Goal: Task Accomplishment & Management: Manage account settings

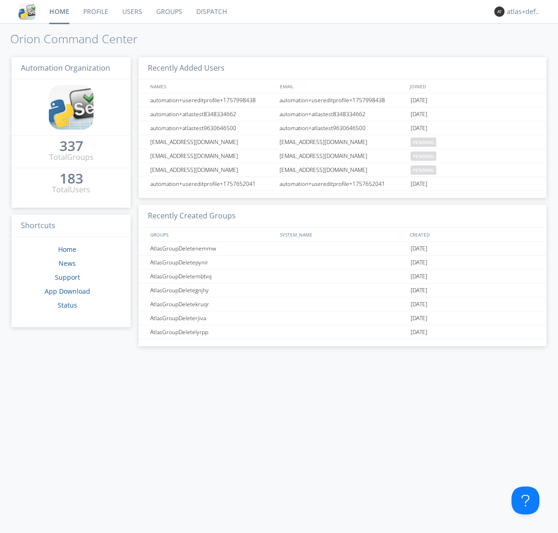
click at [168, 12] on link "Groups" at bounding box center [169, 11] width 40 height 23
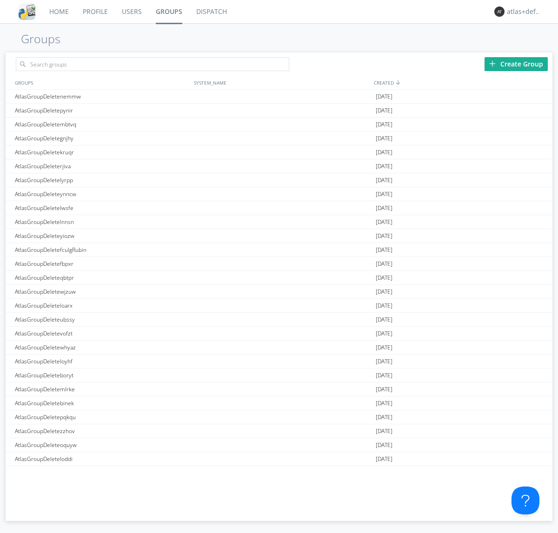
click at [516, 64] on div "Create Group" at bounding box center [516, 64] width 63 height 14
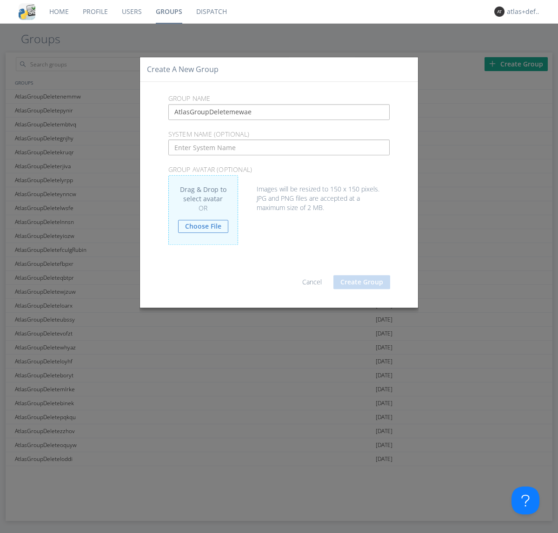
type input "AtlasGroupDeletemewae"
click at [362, 282] on button "Create Group" at bounding box center [361, 282] width 57 height 14
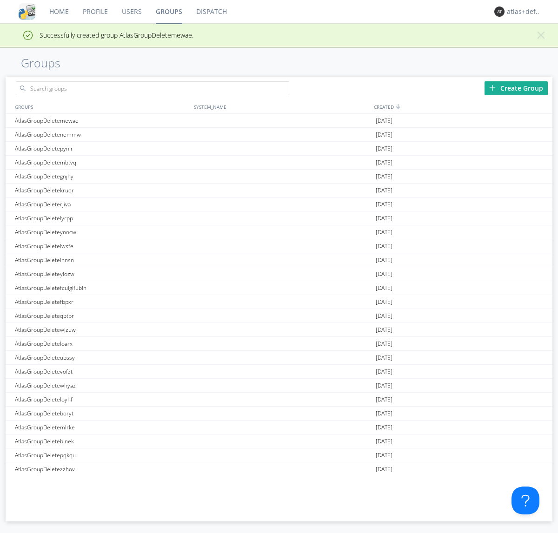
click at [168, 12] on link "Groups" at bounding box center [169, 11] width 40 height 23
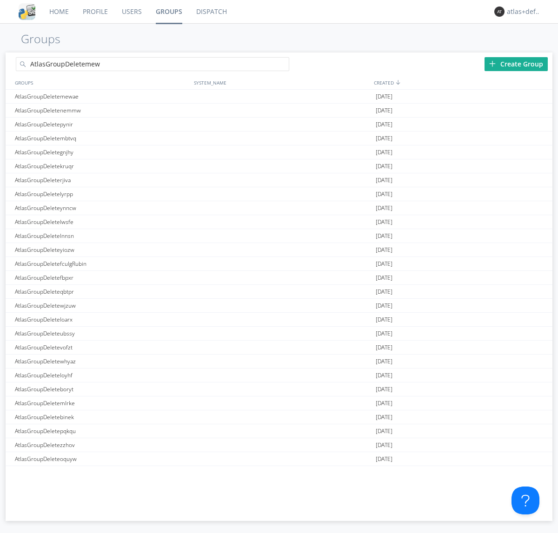
type input "AtlasGroupDeletemewae"
click at [131, 12] on link "Users" at bounding box center [132, 11] width 34 height 23
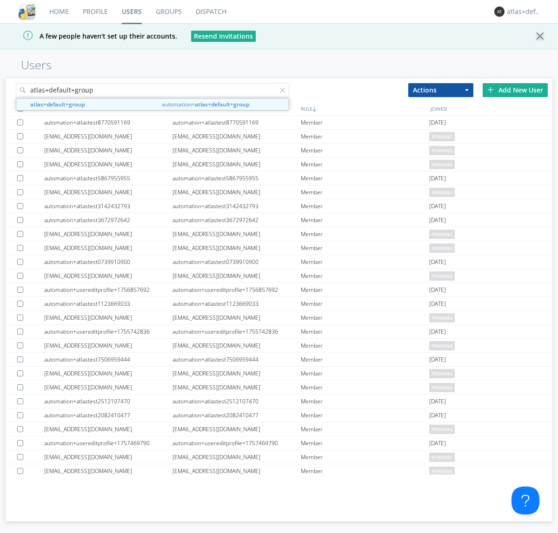
type input "atlas+default+group"
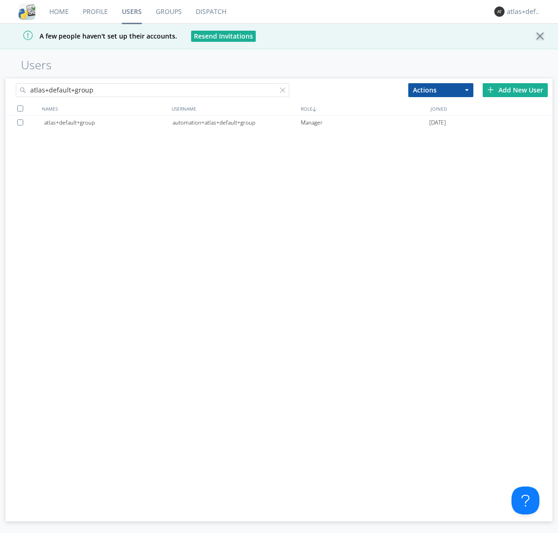
click at [236, 122] on div "automation+atlas+default+group" at bounding box center [237, 123] width 128 height 14
click at [210, 12] on link "Dispatch" at bounding box center [211, 11] width 45 height 23
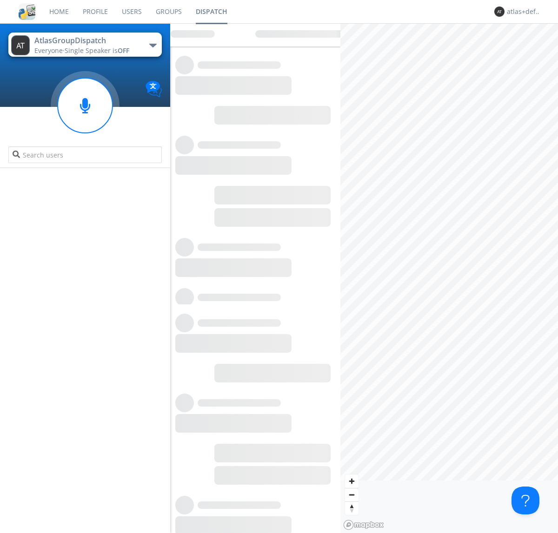
click at [131, 12] on link "Users" at bounding box center [132, 11] width 34 height 23
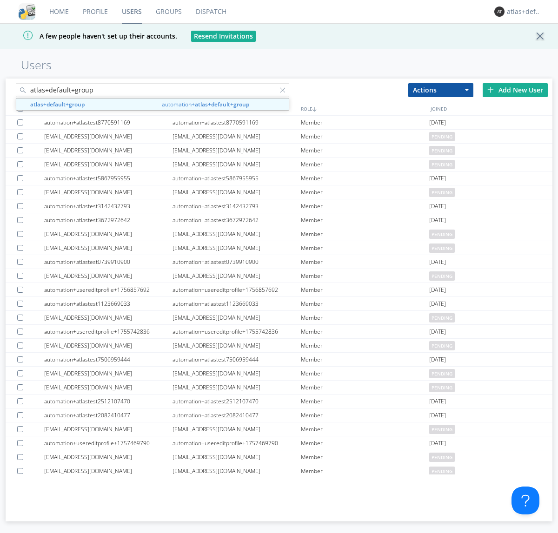
type input "atlas+default+group"
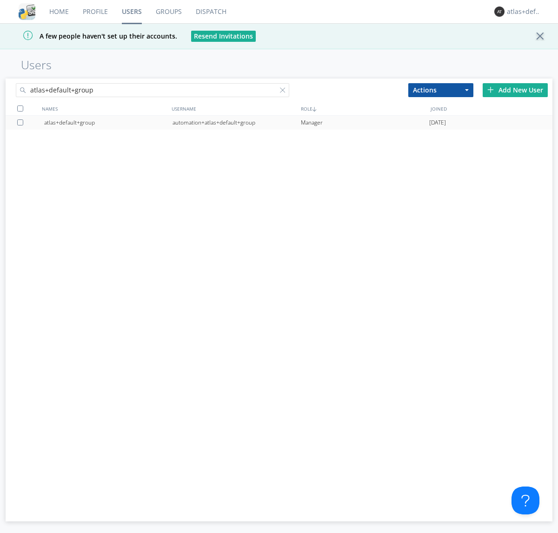
click at [236, 122] on div "automation+atlas+default+group" at bounding box center [237, 123] width 128 height 14
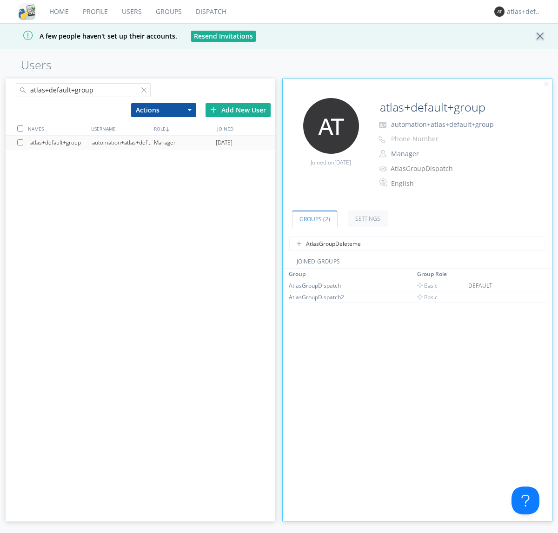
type input "AtlasGroupDeletemewae"
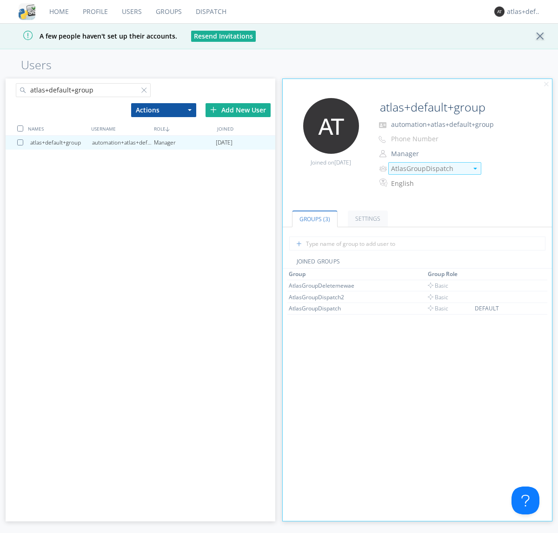
click at [475, 168] on img at bounding box center [475, 169] width 4 height 2
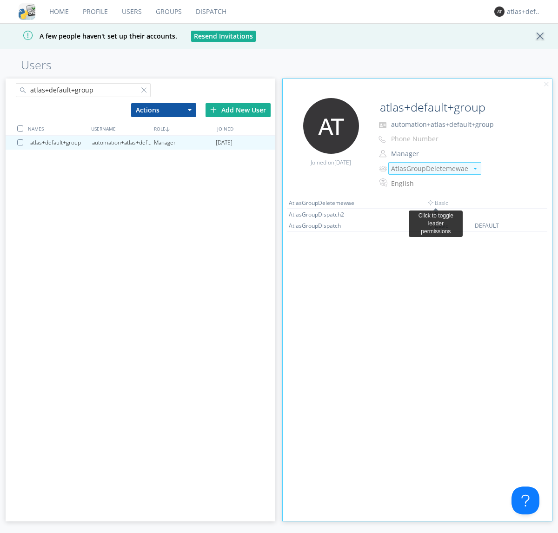
click at [210, 12] on link "Dispatch" at bounding box center [211, 11] width 45 height 23
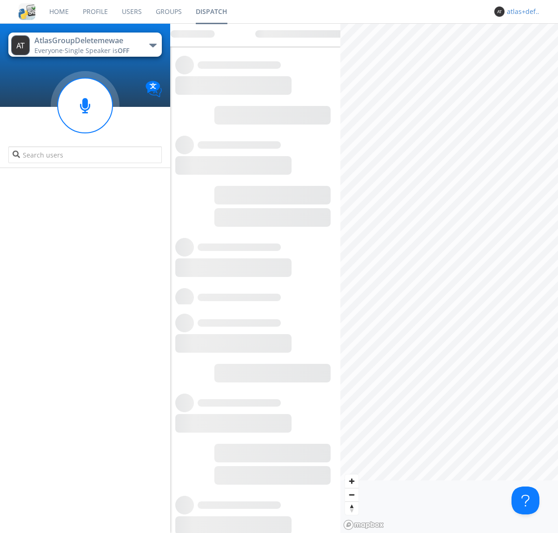
click at [522, 12] on div "atlas+default+group" at bounding box center [524, 11] width 35 height 9
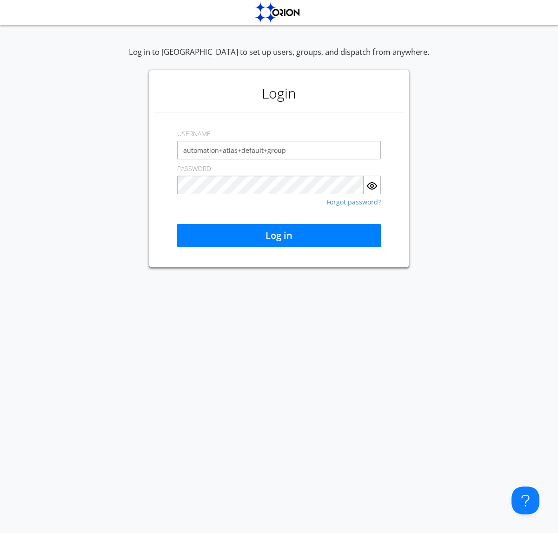
type input "automation+atlas+default+group"
click at [279, 236] on button "Log in" at bounding box center [279, 235] width 204 height 23
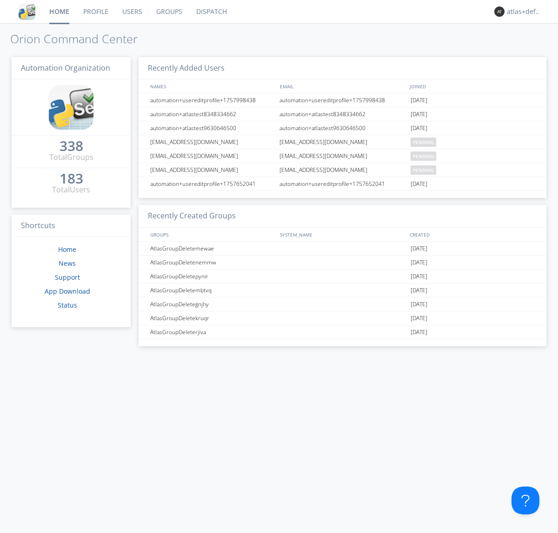
click at [211, 12] on link "Dispatch" at bounding box center [211, 11] width 45 height 23
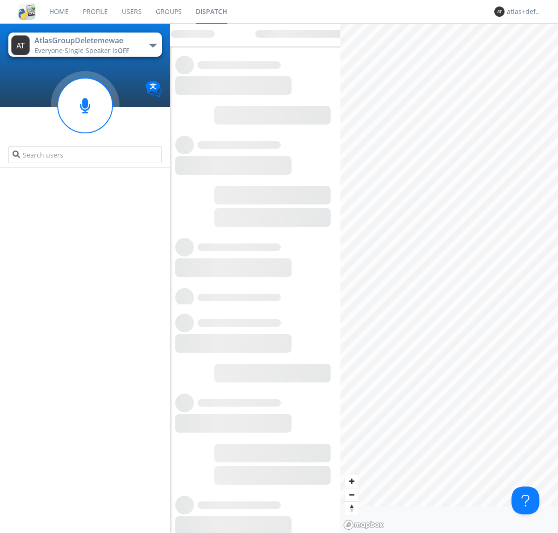
click at [131, 12] on link "Users" at bounding box center [132, 11] width 34 height 23
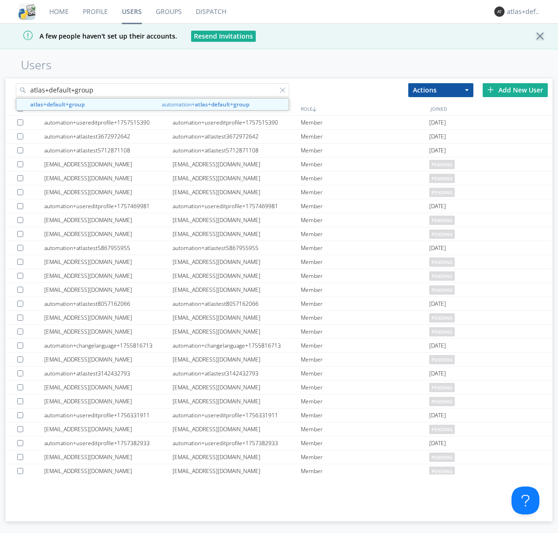
type input "atlas+default+group"
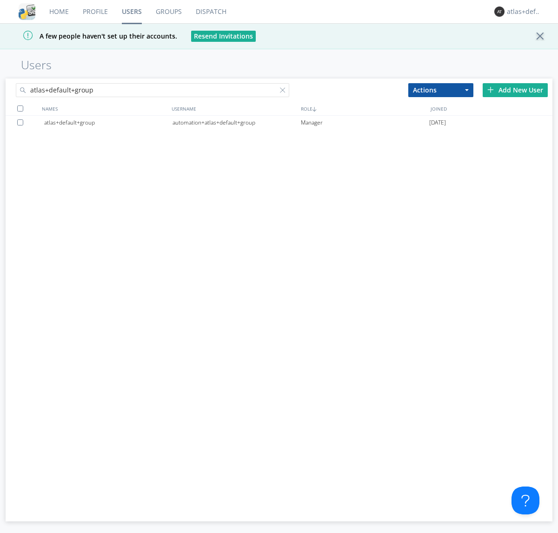
click at [236, 122] on div "automation+atlas+default+group" at bounding box center [237, 123] width 128 height 14
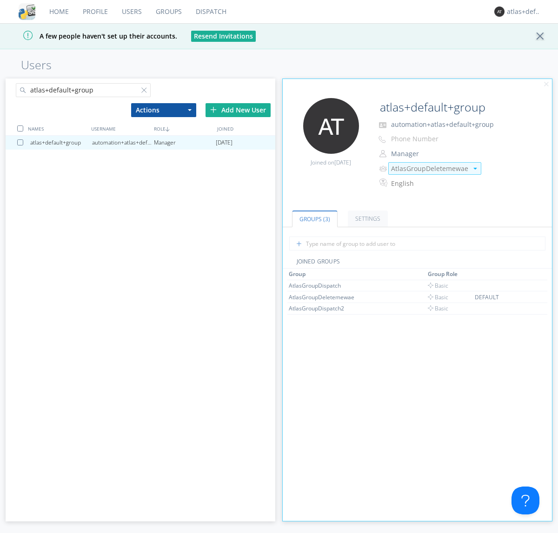
click at [475, 168] on img at bounding box center [475, 169] width 4 height 2
click at [168, 12] on link "Groups" at bounding box center [169, 11] width 40 height 23
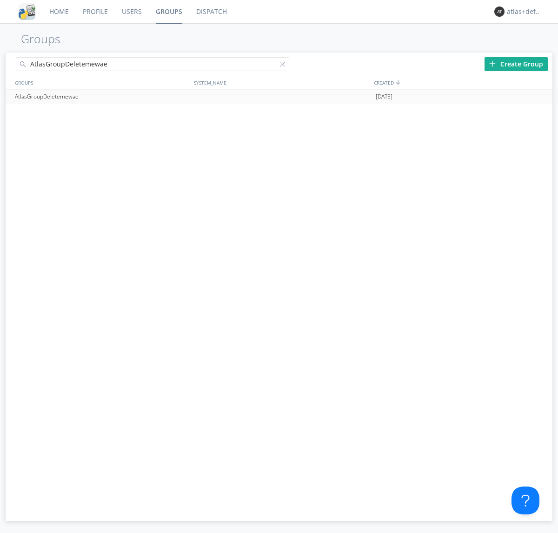
type input "AtlasGroupDeletemewae"
click at [540, 97] on div at bounding box center [540, 96] width 9 height 7
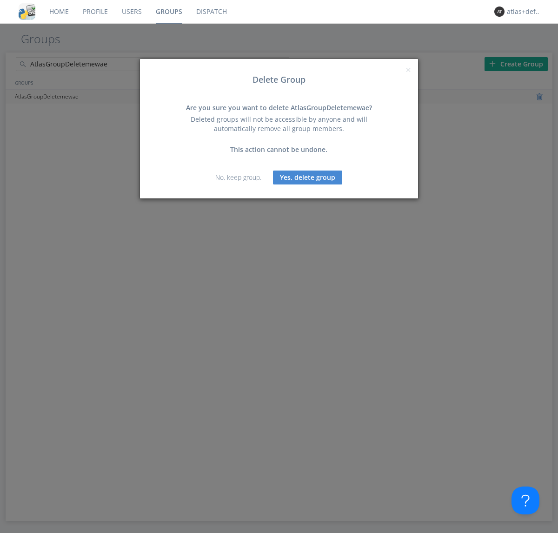
click at [308, 177] on button "Yes, delete group" at bounding box center [307, 178] width 69 height 14
